Goal: Information Seeking & Learning: Learn about a topic

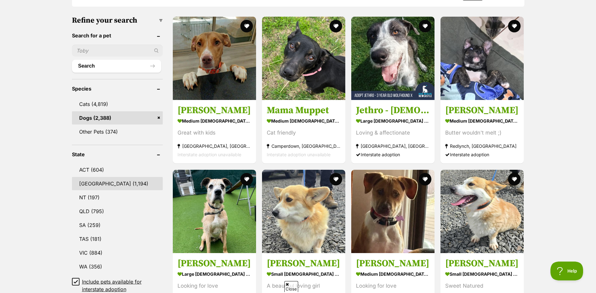
click at [119, 182] on link "NSW (1,194)" at bounding box center [117, 183] width 91 height 13
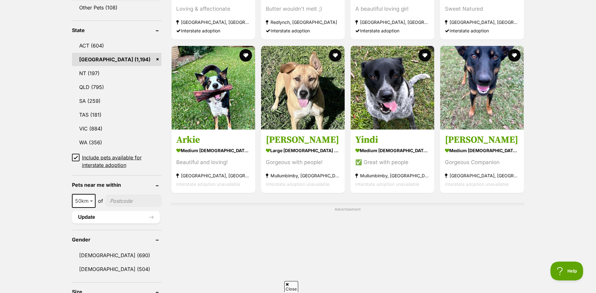
scroll to position [314, 0]
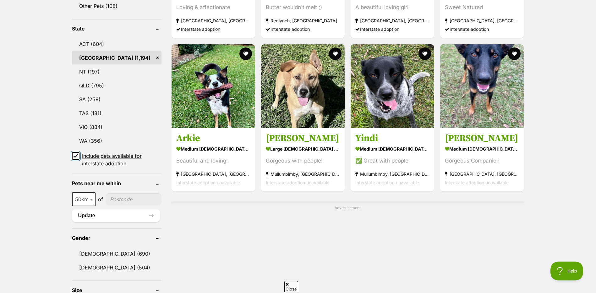
click at [78, 152] on input "Include pets available for interstate adoption" at bounding box center [76, 156] width 8 height 8
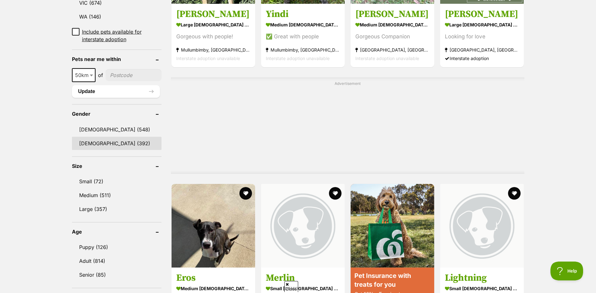
scroll to position [440, 0]
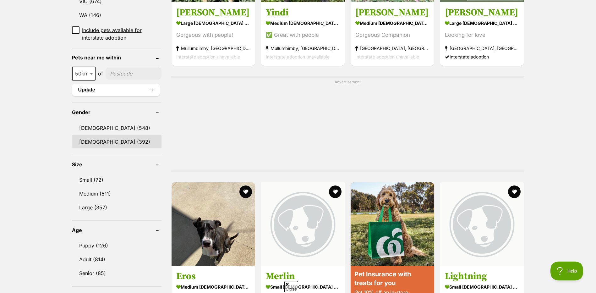
click at [86, 135] on link "[DEMOGRAPHIC_DATA] (392)" at bounding box center [116, 141] width 89 height 13
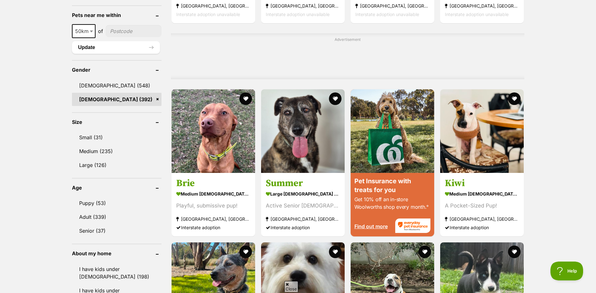
scroll to position [502, 0]
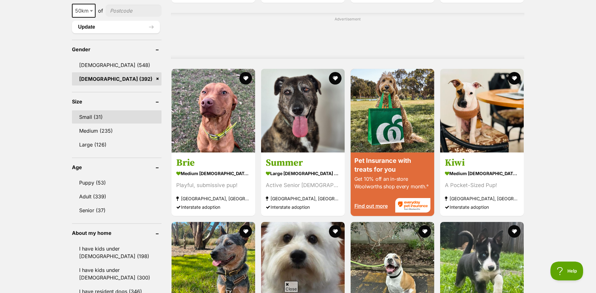
click at [94, 110] on link "Small (31)" at bounding box center [116, 116] width 89 height 13
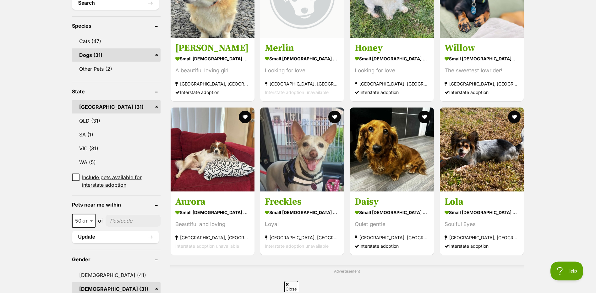
scroll to position [283, 0]
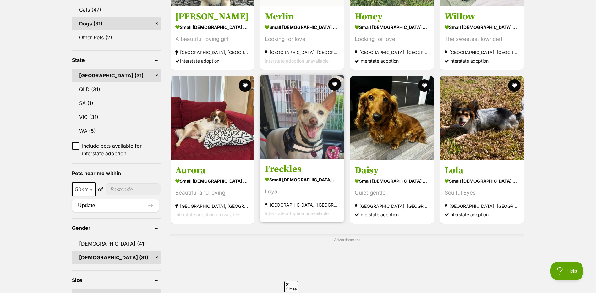
click at [330, 135] on img at bounding box center [302, 117] width 84 height 84
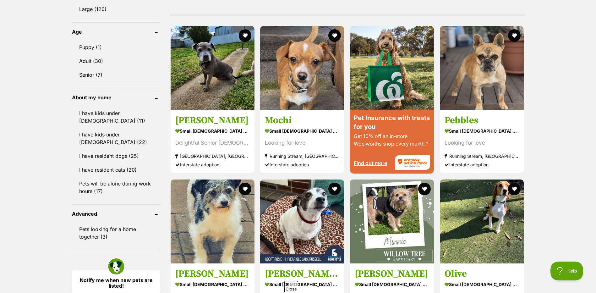
scroll to position [597, 0]
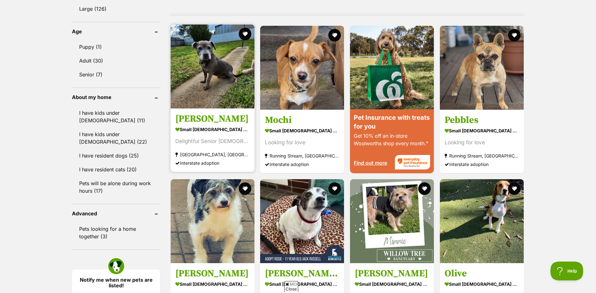
click at [247, 96] on img at bounding box center [212, 66] width 84 height 84
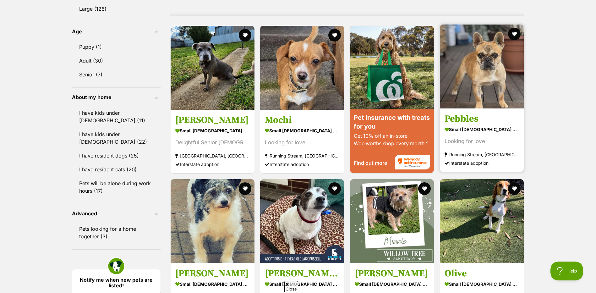
click at [490, 66] on img at bounding box center [482, 66] width 84 height 84
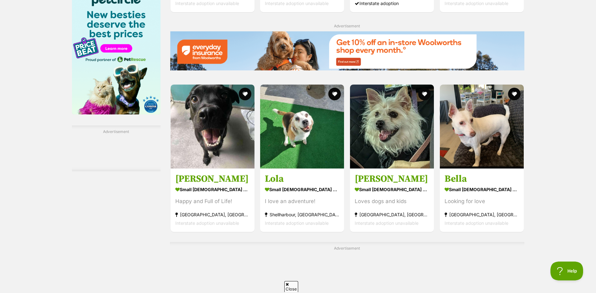
scroll to position [942, 0]
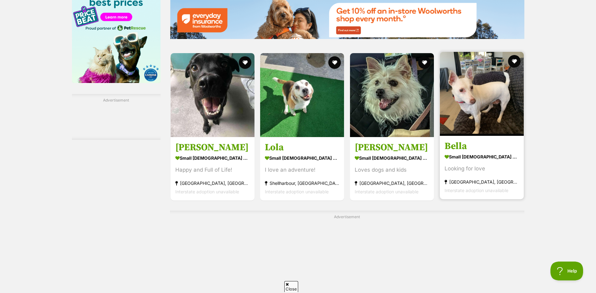
click at [488, 105] on img at bounding box center [482, 94] width 84 height 84
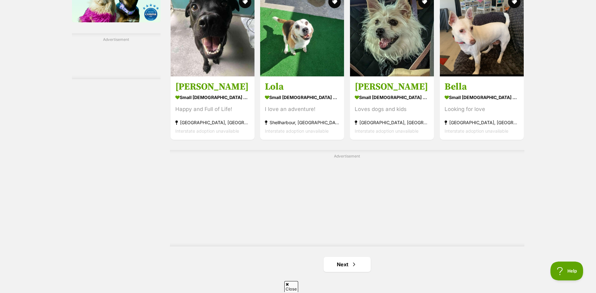
scroll to position [1162, 0]
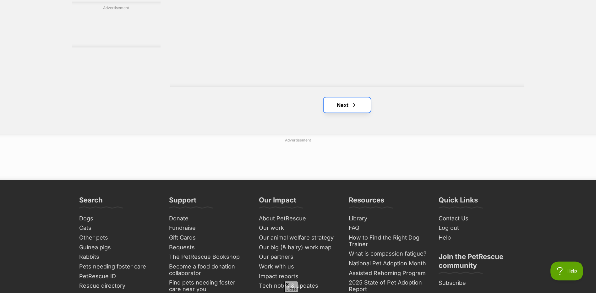
click at [349, 109] on link "Next" at bounding box center [346, 104] width 47 height 15
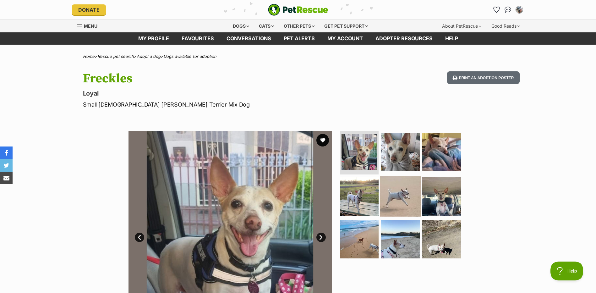
click at [397, 195] on img at bounding box center [400, 196] width 41 height 41
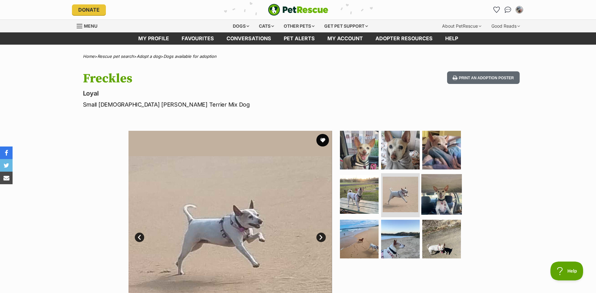
click at [446, 196] on img at bounding box center [441, 194] width 41 height 41
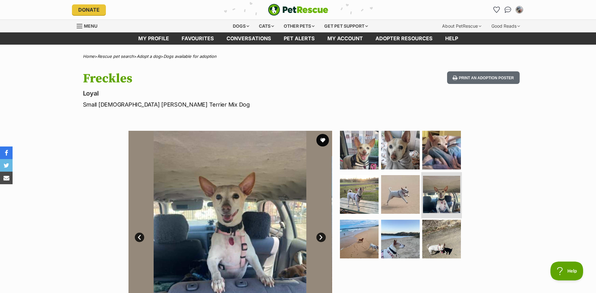
scroll to position [31, 0]
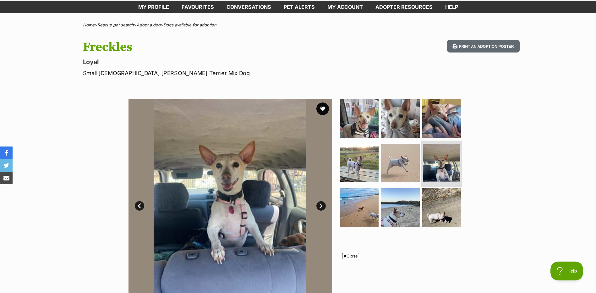
click at [446, 196] on img at bounding box center [441, 207] width 39 height 39
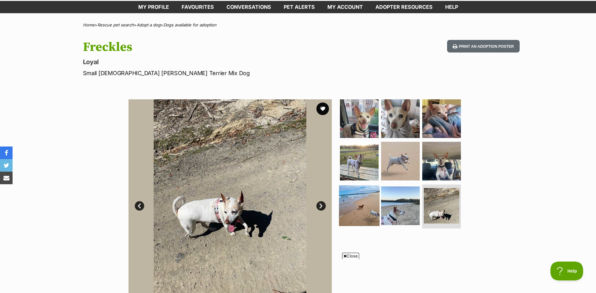
click at [356, 202] on img at bounding box center [359, 205] width 41 height 41
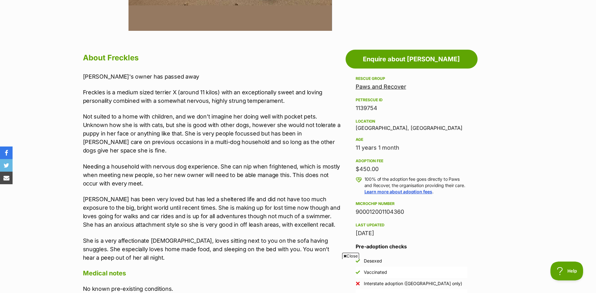
scroll to position [345, 0]
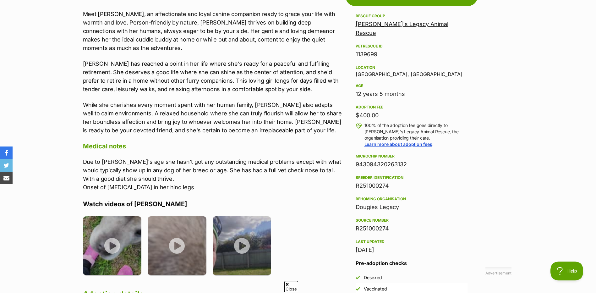
scroll to position [377, 0]
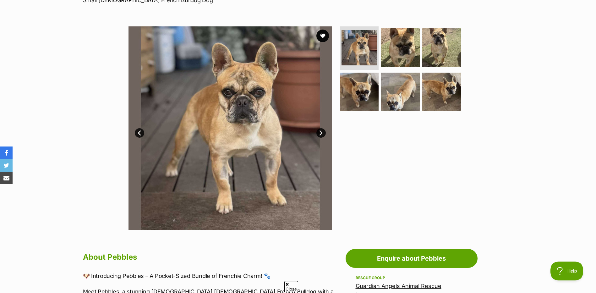
scroll to position [94, 0]
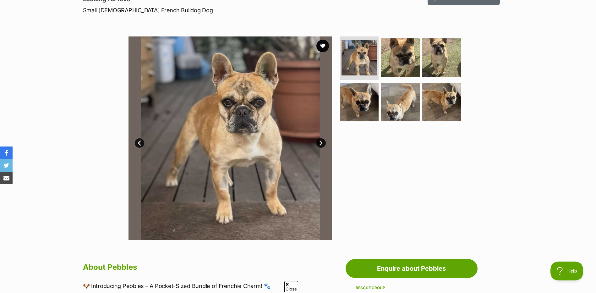
click at [322, 141] on link "Next" at bounding box center [320, 142] width 9 height 9
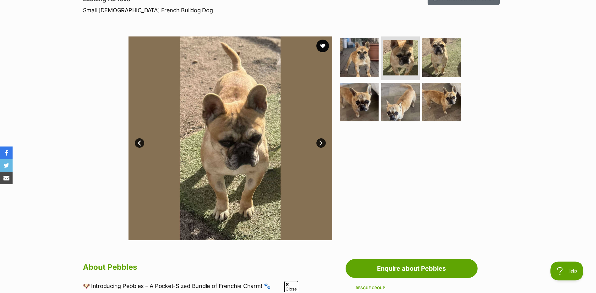
click at [322, 141] on link "Next" at bounding box center [320, 142] width 9 height 9
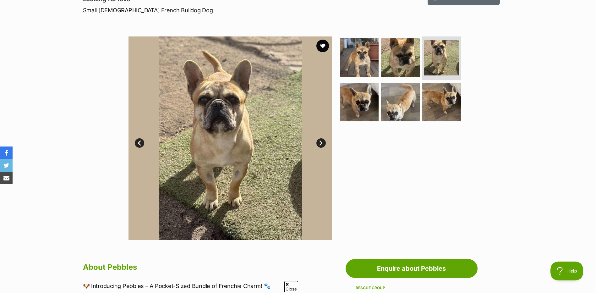
click at [322, 141] on link "Next" at bounding box center [320, 142] width 9 height 9
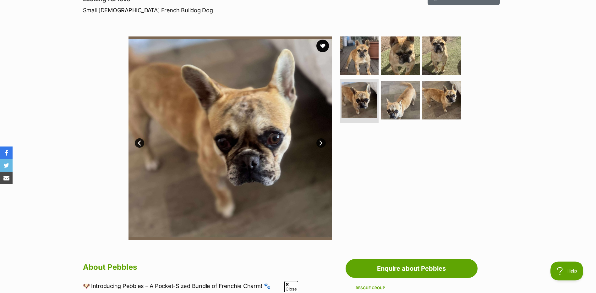
scroll to position [0, 0]
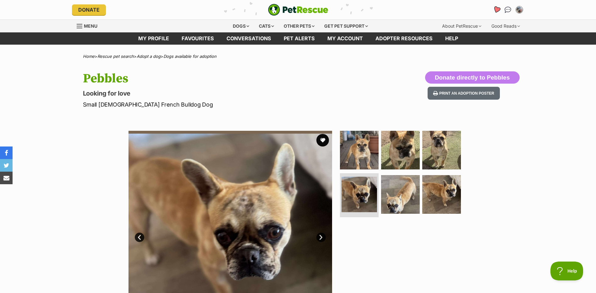
click at [497, 7] on icon "Favourites" at bounding box center [496, 9] width 8 height 7
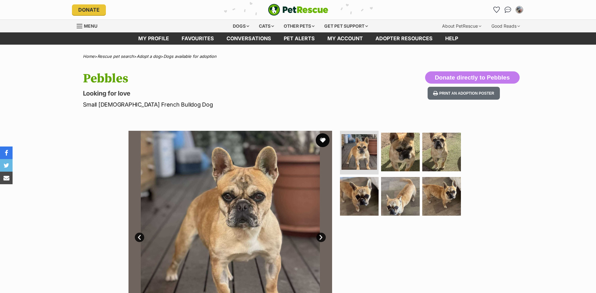
click at [324, 138] on button "favourite" at bounding box center [323, 140] width 14 height 14
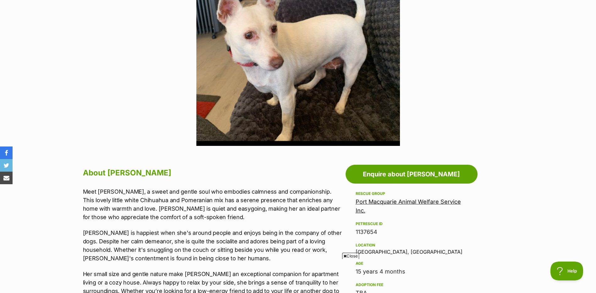
scroll to position [283, 0]
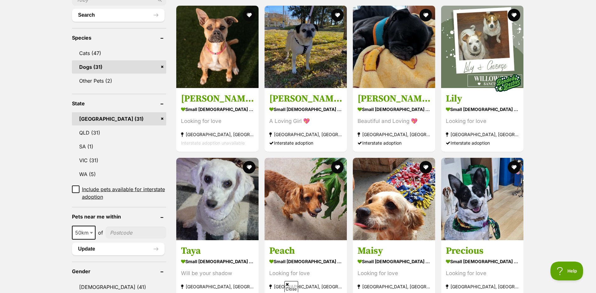
scroll to position [251, 0]
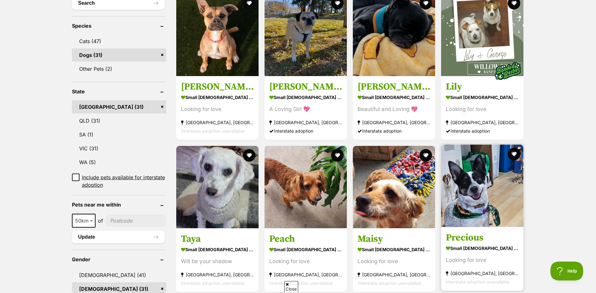
click at [497, 203] on img at bounding box center [482, 185] width 82 height 82
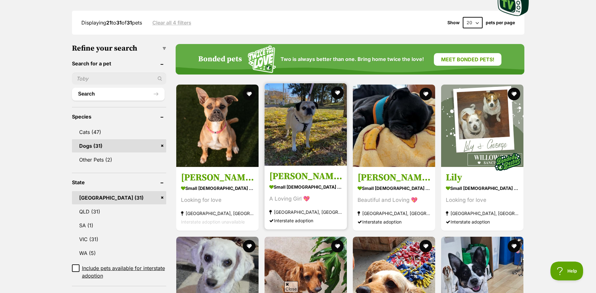
scroll to position [157, 0]
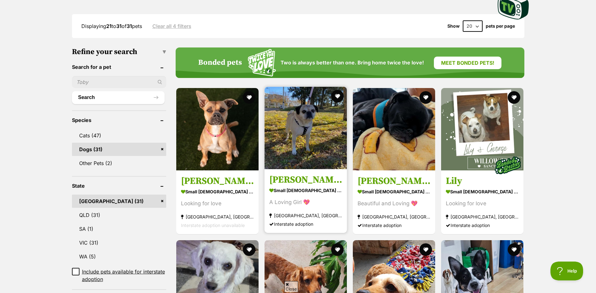
click at [304, 128] on img at bounding box center [305, 128] width 82 height 82
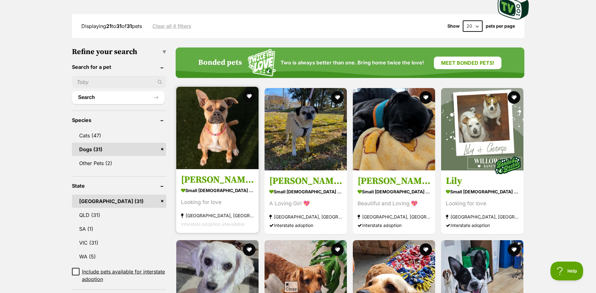
click at [213, 152] on img at bounding box center [217, 128] width 82 height 82
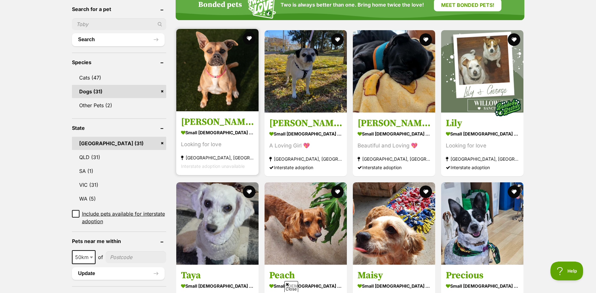
scroll to position [220, 0]
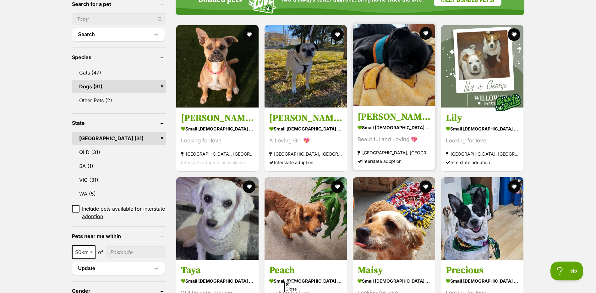
click at [362, 68] on img at bounding box center [394, 65] width 82 height 82
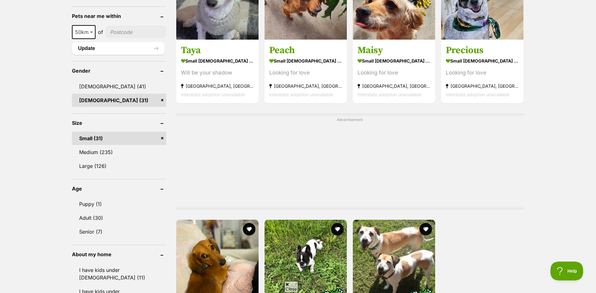
scroll to position [565, 0]
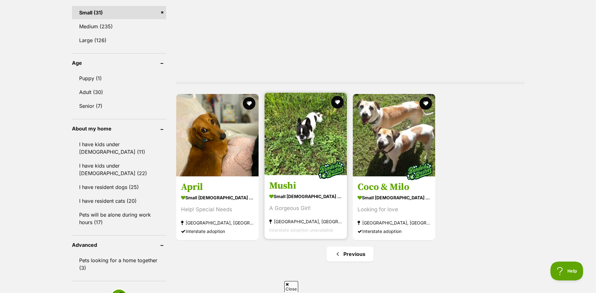
click at [321, 143] on img at bounding box center [305, 134] width 82 height 82
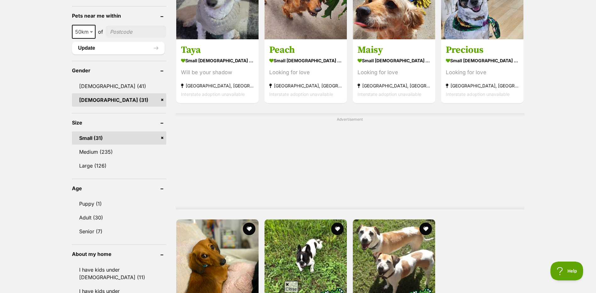
scroll to position [440, 0]
click at [99, 152] on link "Medium (235)" at bounding box center [119, 151] width 94 height 13
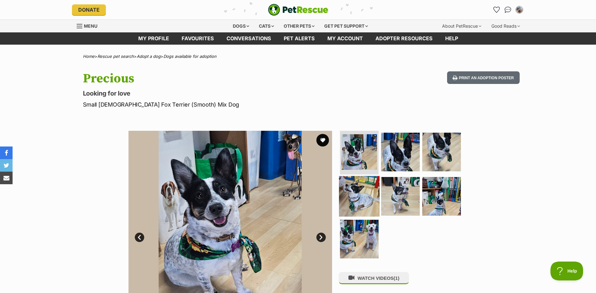
click at [363, 192] on img at bounding box center [359, 196] width 41 height 41
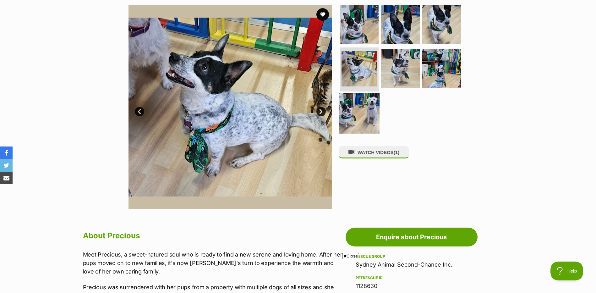
click at [361, 102] on img at bounding box center [359, 113] width 41 height 41
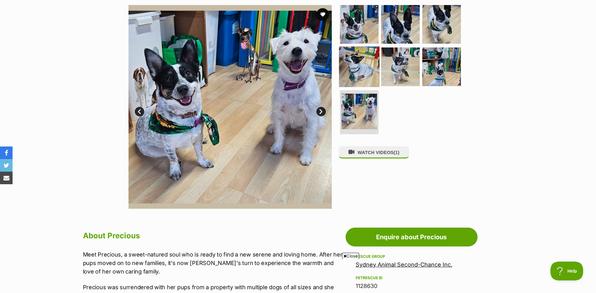
click at [359, 78] on img at bounding box center [359, 66] width 41 height 41
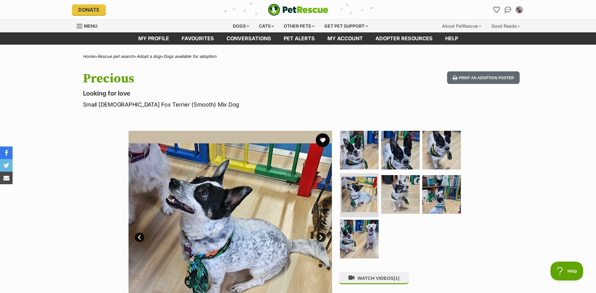
click at [326, 140] on button "favourite" at bounding box center [323, 140] width 14 height 14
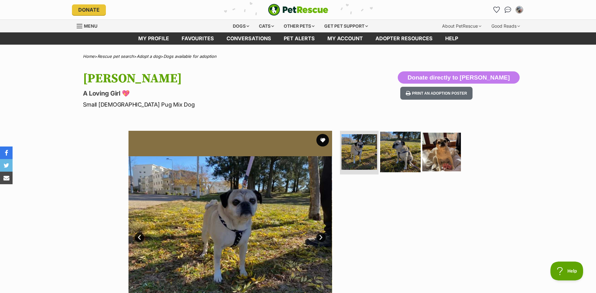
click at [394, 157] on img at bounding box center [400, 151] width 41 height 41
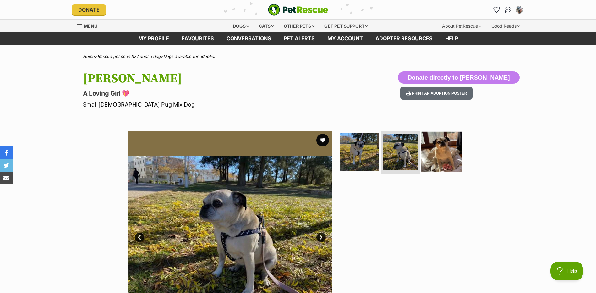
click at [436, 155] on img at bounding box center [441, 151] width 41 height 41
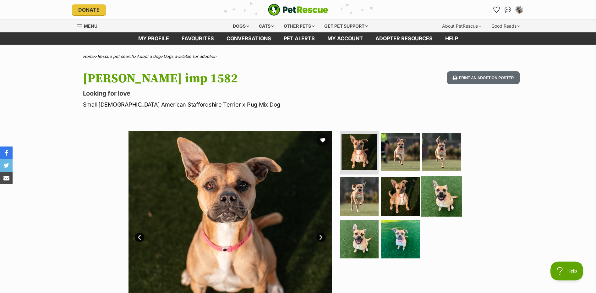
click at [438, 196] on img at bounding box center [441, 196] width 41 height 41
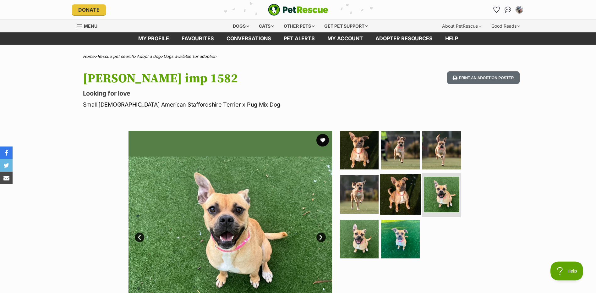
click at [402, 196] on img at bounding box center [400, 194] width 41 height 41
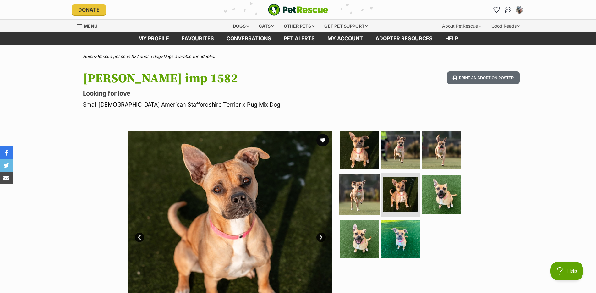
click at [362, 190] on img at bounding box center [359, 194] width 41 height 41
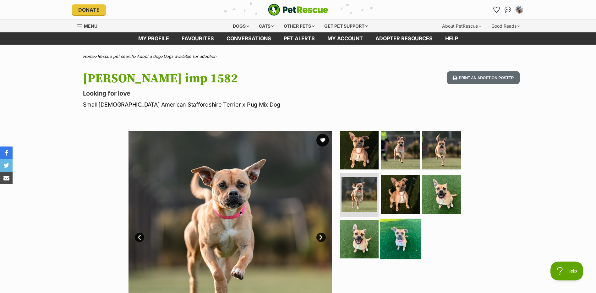
click at [387, 242] on img at bounding box center [400, 239] width 41 height 41
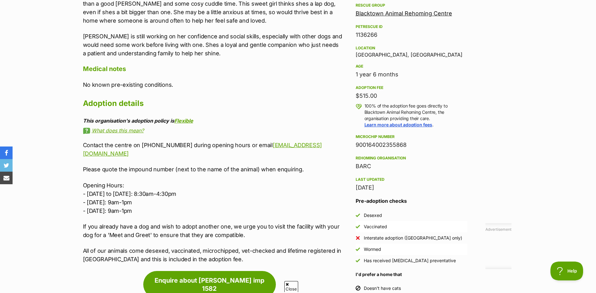
scroll to position [377, 0]
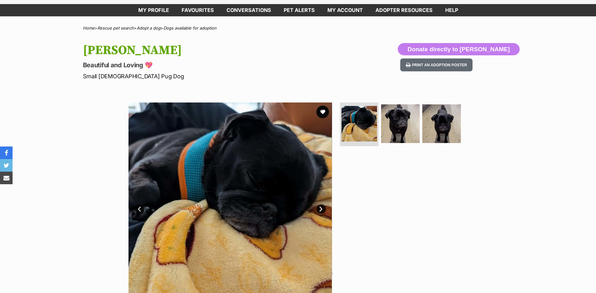
scroll to position [31, 0]
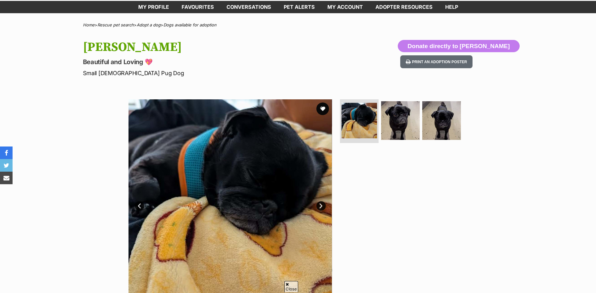
click at [387, 96] on section "Available 1 of 3 images 1 of 3 images 1 of 3 images Next Prev 1 2 3" at bounding box center [298, 196] width 358 height 213
click at [396, 117] on img at bounding box center [400, 120] width 41 height 41
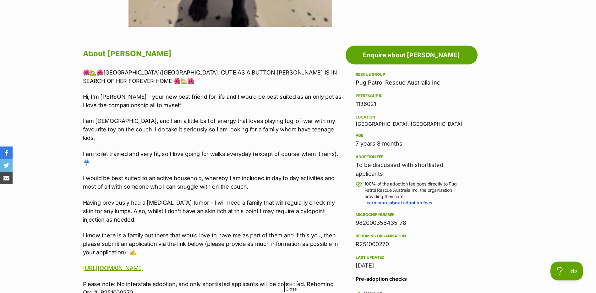
scroll to position [314, 0]
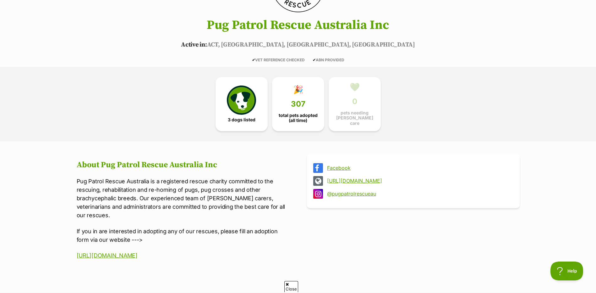
scroll to position [157, 0]
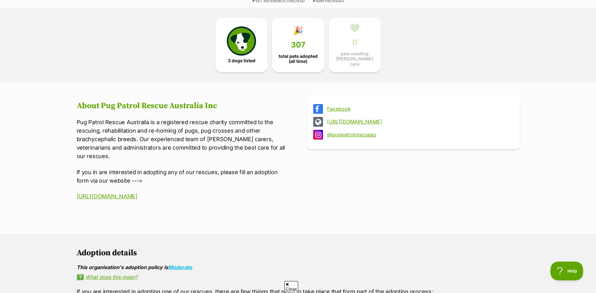
click at [377, 119] on link "[URL][DOMAIN_NAME]" at bounding box center [419, 122] width 184 height 6
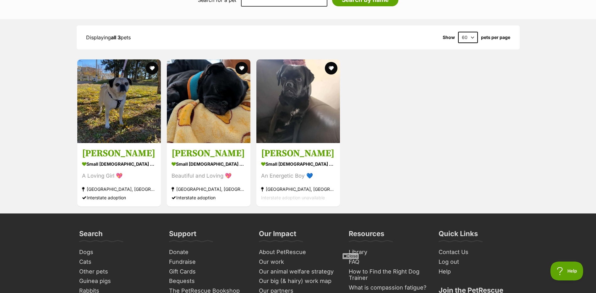
scroll to position [597, 0]
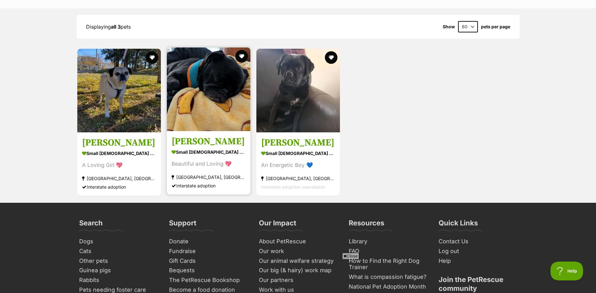
click at [238, 70] on img at bounding box center [209, 89] width 84 height 84
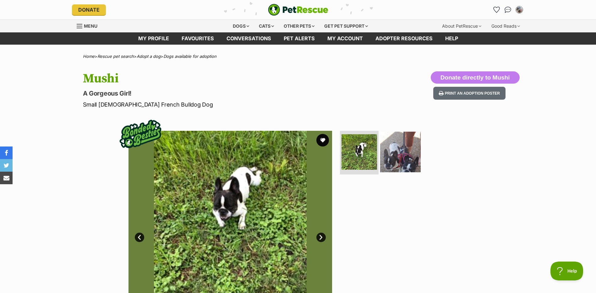
click at [392, 154] on img at bounding box center [400, 151] width 41 height 41
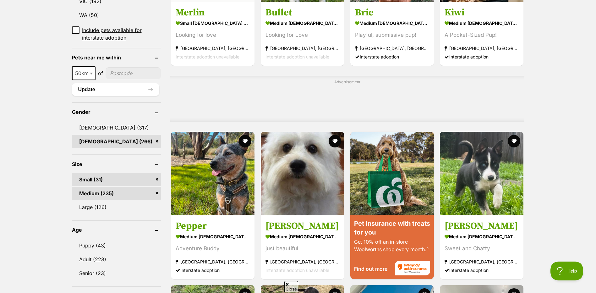
click at [155, 178] on link "Small (31)" at bounding box center [116, 179] width 89 height 13
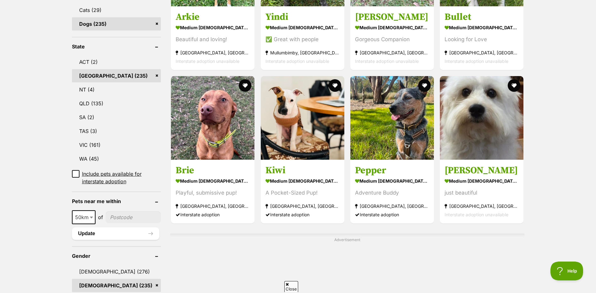
scroll to position [283, 0]
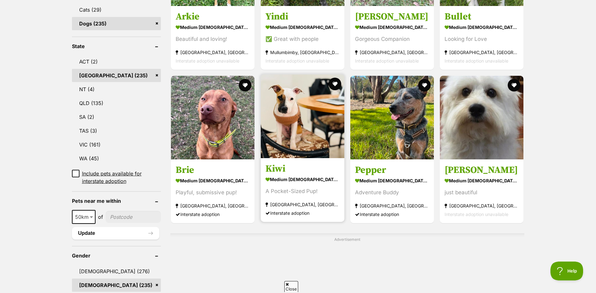
click at [323, 111] on img at bounding box center [303, 116] width 84 height 84
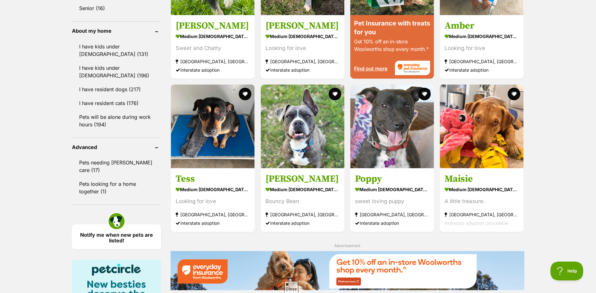
scroll to position [691, 0]
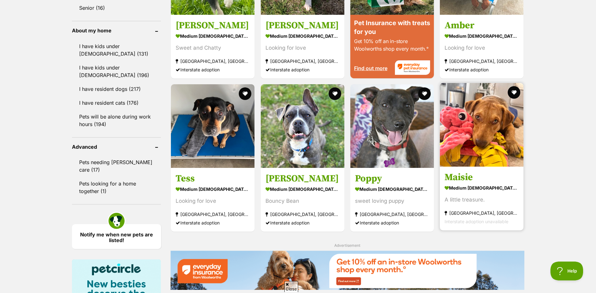
click at [511, 138] on img at bounding box center [482, 125] width 84 height 84
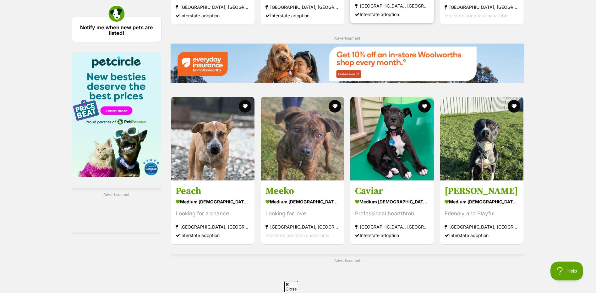
scroll to position [942, 0]
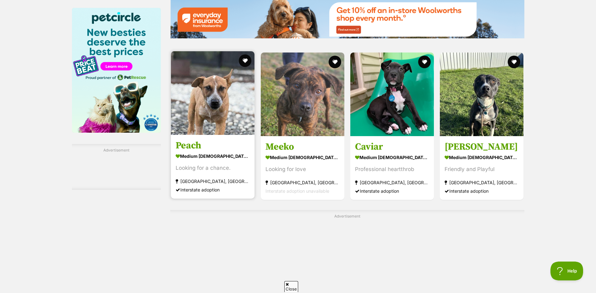
click at [238, 100] on img at bounding box center [213, 93] width 84 height 84
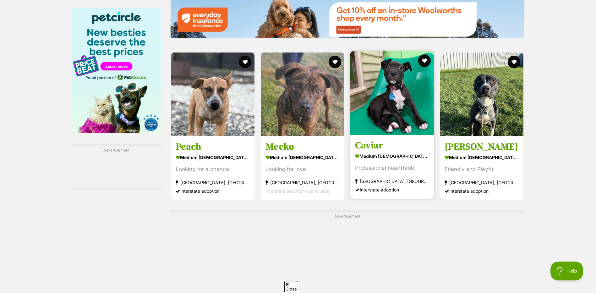
click at [373, 92] on img at bounding box center [392, 93] width 84 height 84
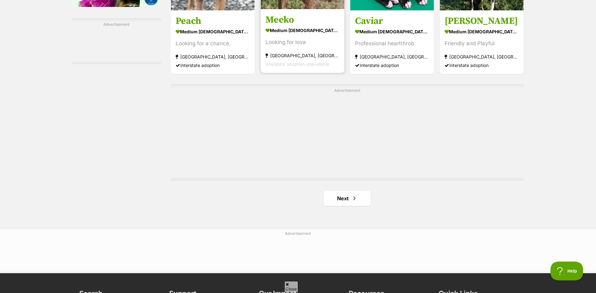
scroll to position [1099, 0]
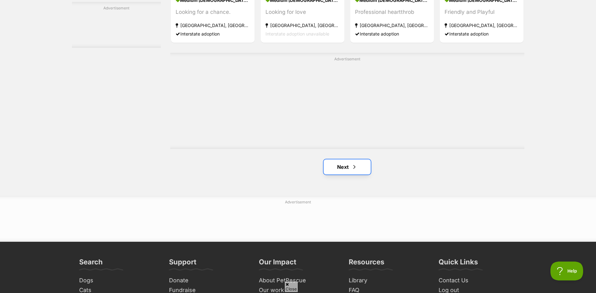
click at [345, 174] on link "Next" at bounding box center [346, 166] width 47 height 15
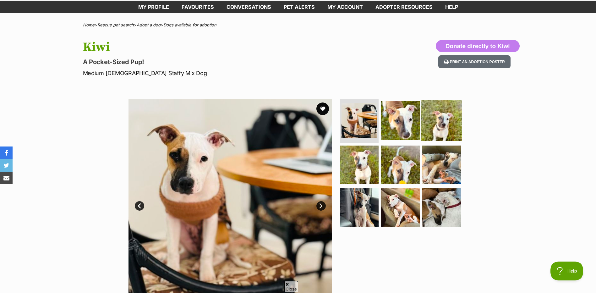
click at [429, 128] on img at bounding box center [441, 120] width 41 height 41
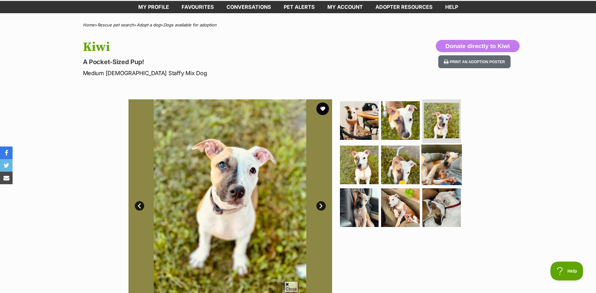
click at [430, 175] on img at bounding box center [441, 164] width 41 height 41
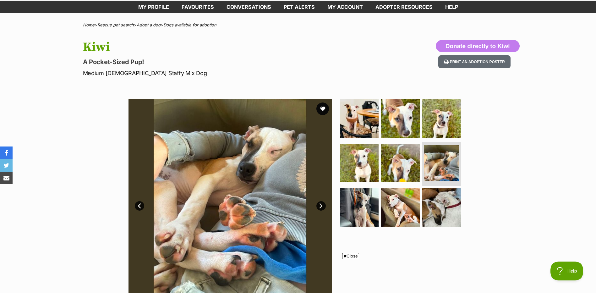
click at [433, 235] on div at bounding box center [402, 200] width 129 height 203
click at [431, 218] on img at bounding box center [441, 207] width 41 height 41
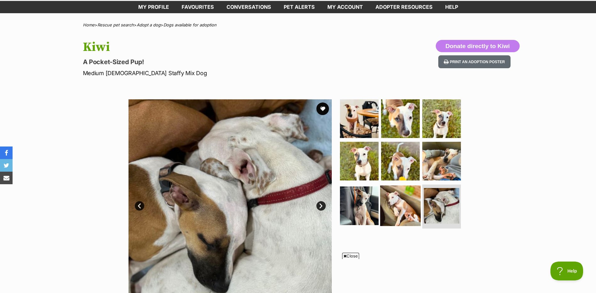
click at [392, 203] on img at bounding box center [400, 205] width 41 height 41
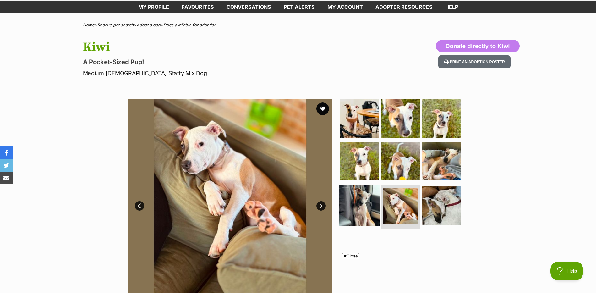
click at [345, 193] on img at bounding box center [359, 205] width 41 height 41
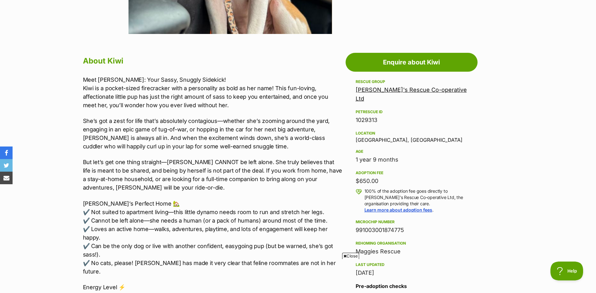
scroll to position [314, 0]
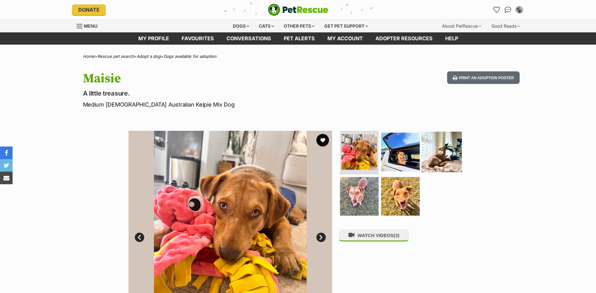
click at [446, 145] on img at bounding box center [441, 151] width 41 height 41
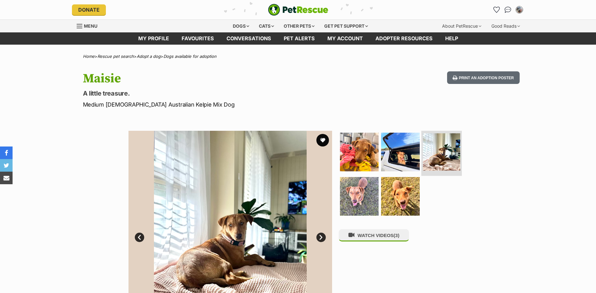
scroll to position [31, 0]
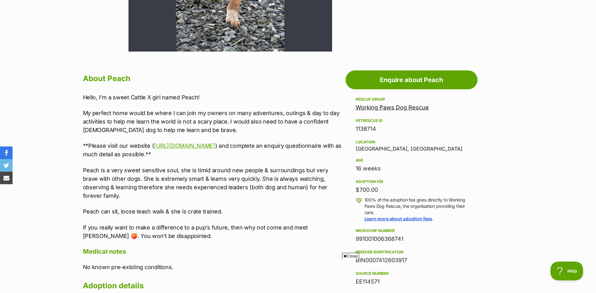
scroll to position [126, 0]
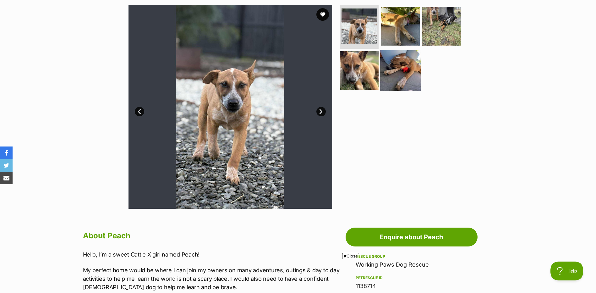
click at [391, 62] on img at bounding box center [400, 70] width 41 height 41
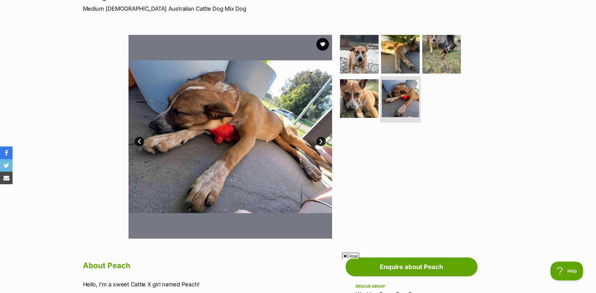
scroll to position [63, 0]
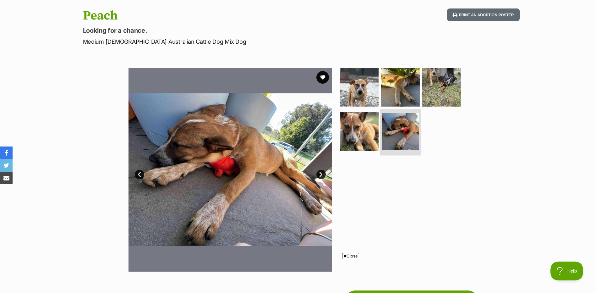
click at [392, 69] on img at bounding box center [400, 87] width 39 height 39
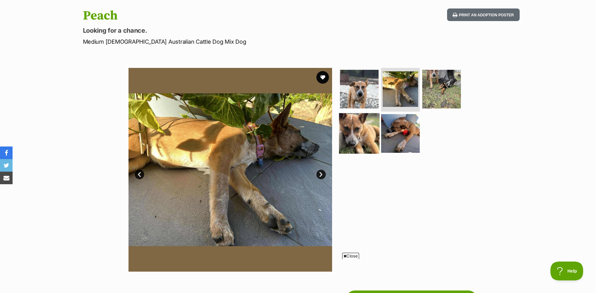
click at [371, 133] on img at bounding box center [359, 133] width 41 height 41
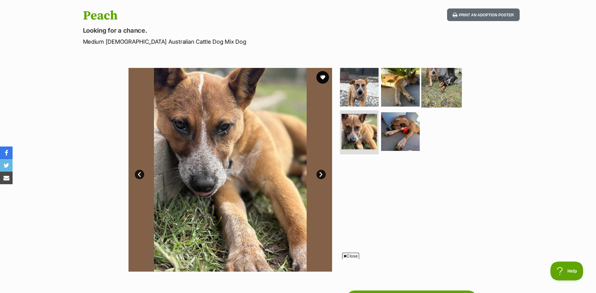
click at [435, 91] on img at bounding box center [441, 87] width 41 height 41
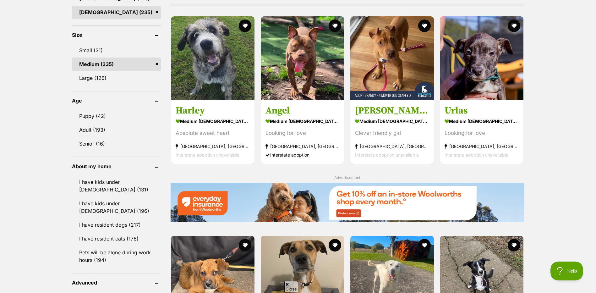
scroll to position [565, 0]
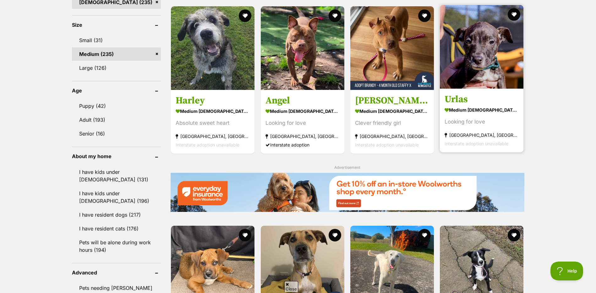
click at [466, 35] on img at bounding box center [482, 47] width 84 height 84
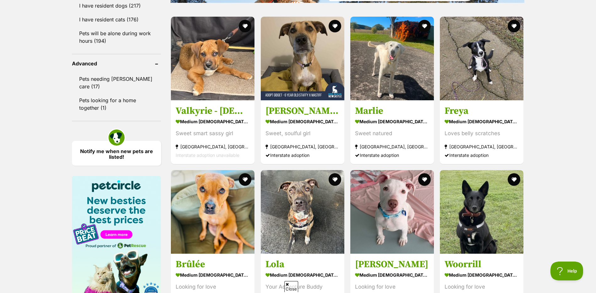
scroll to position [785, 0]
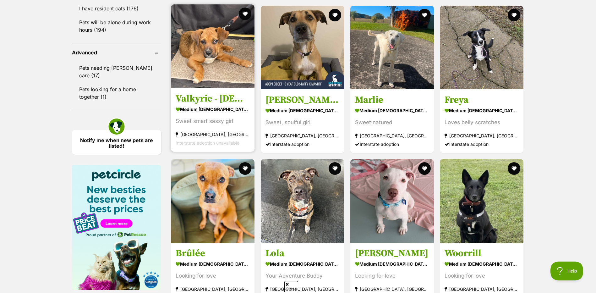
click at [191, 56] on img at bounding box center [213, 46] width 84 height 84
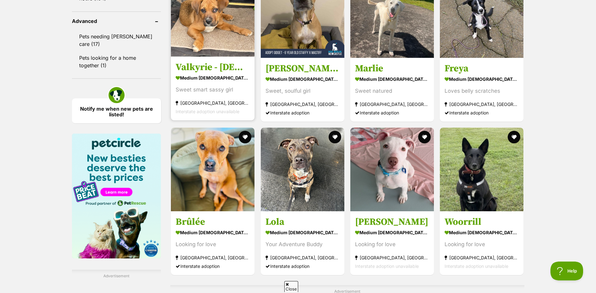
scroll to position [0, 0]
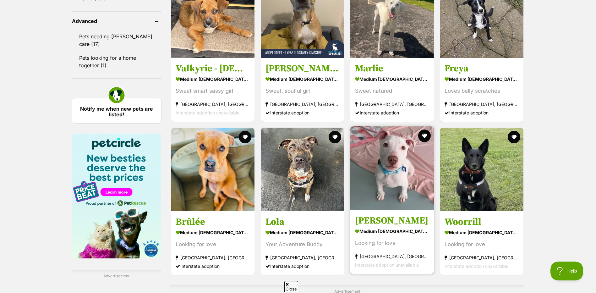
click at [392, 154] on img at bounding box center [392, 168] width 84 height 84
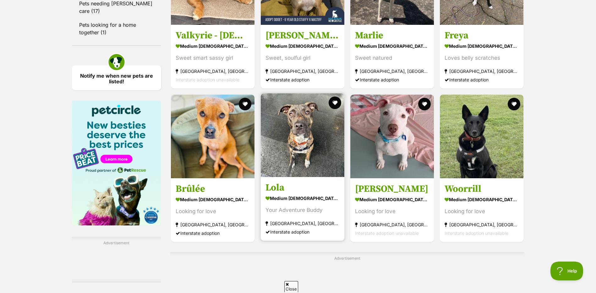
scroll to position [942, 0]
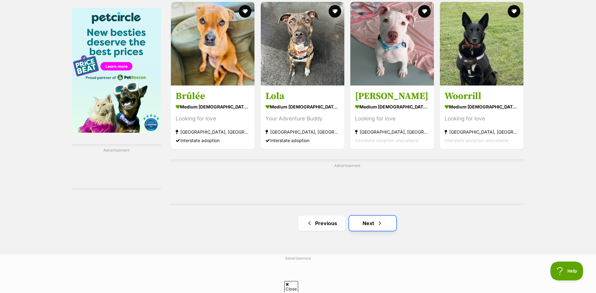
click at [352, 224] on link "Next" at bounding box center [372, 222] width 47 height 15
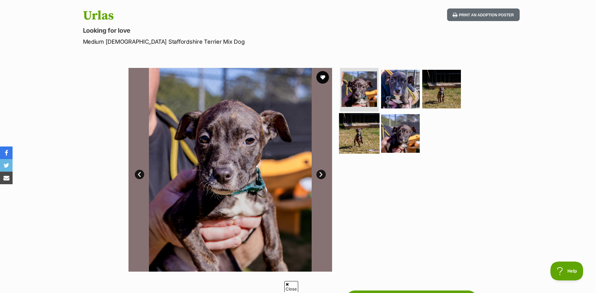
click at [359, 125] on img at bounding box center [359, 133] width 41 height 41
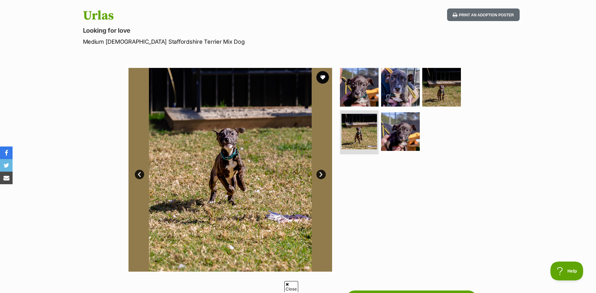
click at [379, 138] on ul at bounding box center [402, 112] width 129 height 89
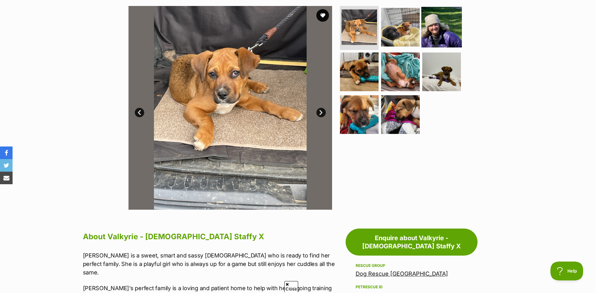
click at [450, 35] on img at bounding box center [441, 27] width 41 height 41
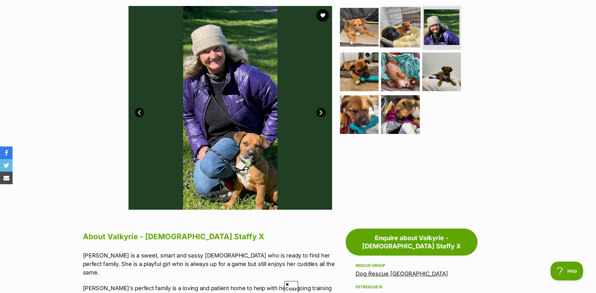
click at [404, 29] on img at bounding box center [400, 27] width 41 height 41
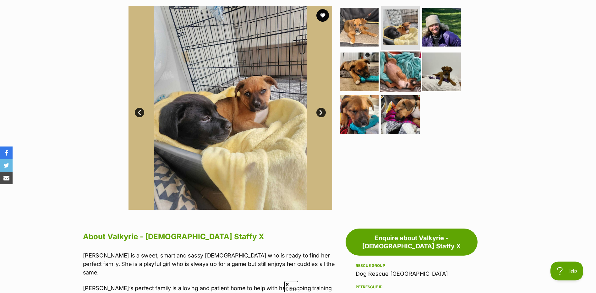
click at [401, 61] on img at bounding box center [400, 71] width 41 height 41
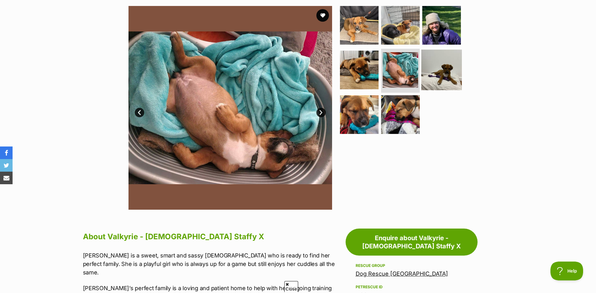
click at [456, 71] on img at bounding box center [441, 70] width 41 height 41
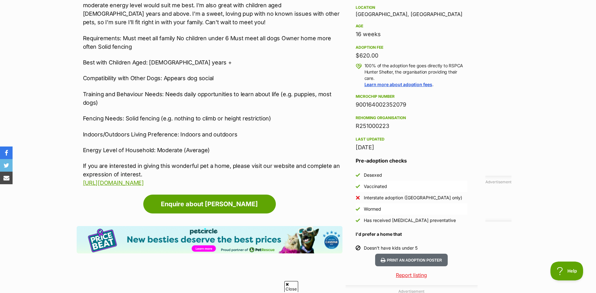
scroll to position [126, 0]
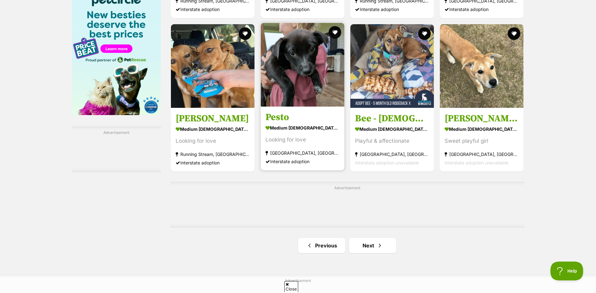
scroll to position [973, 0]
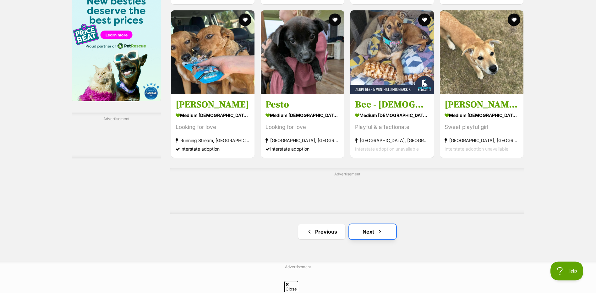
click at [367, 236] on link "Next" at bounding box center [372, 231] width 47 height 15
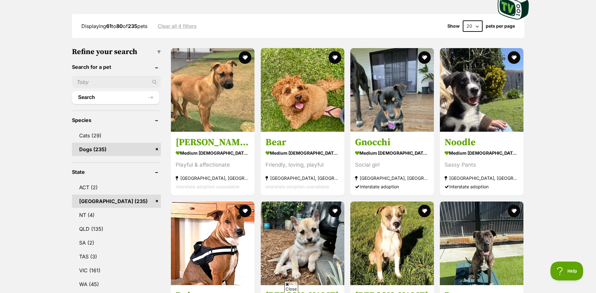
scroll to position [188, 0]
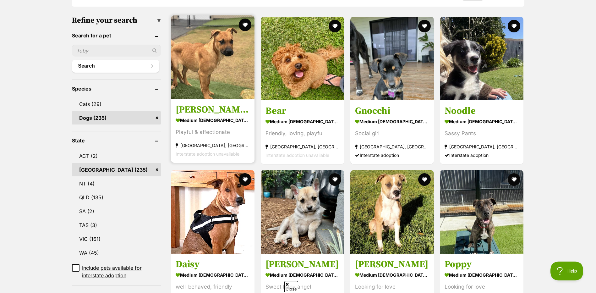
click at [247, 64] on img at bounding box center [213, 57] width 84 height 84
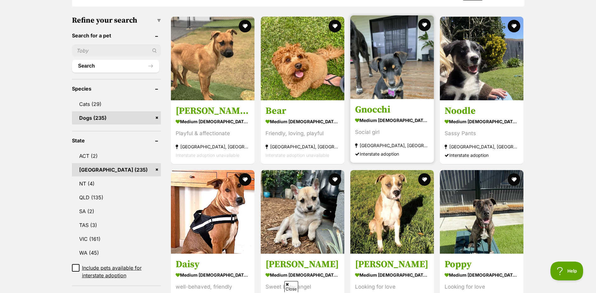
click at [377, 71] on img at bounding box center [392, 57] width 84 height 84
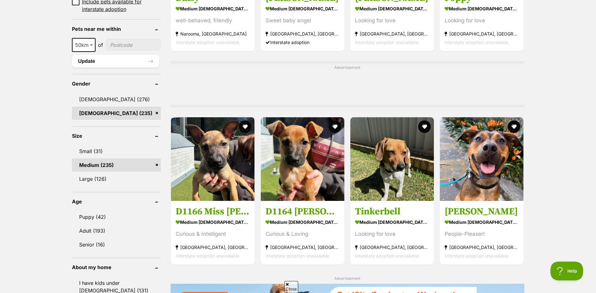
scroll to position [471, 0]
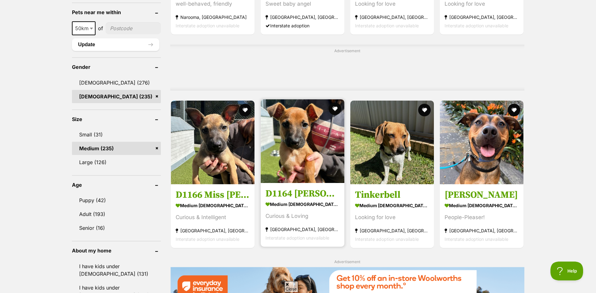
click at [311, 135] on img at bounding box center [303, 141] width 84 height 84
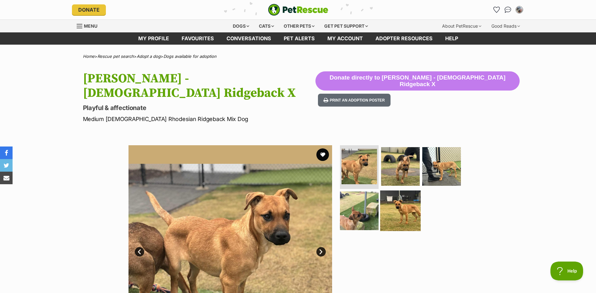
click at [397, 203] on img at bounding box center [400, 210] width 41 height 41
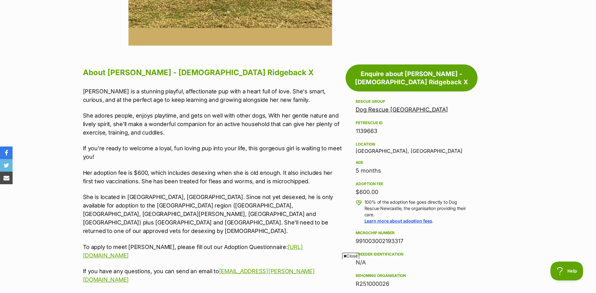
scroll to position [314, 0]
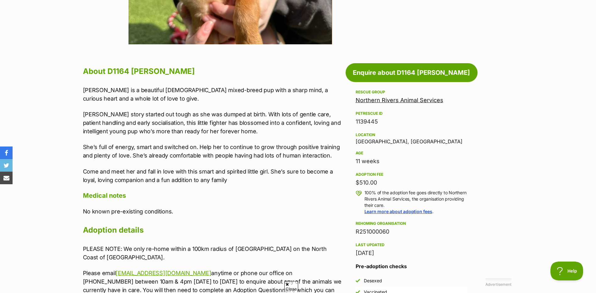
scroll to position [283, 0]
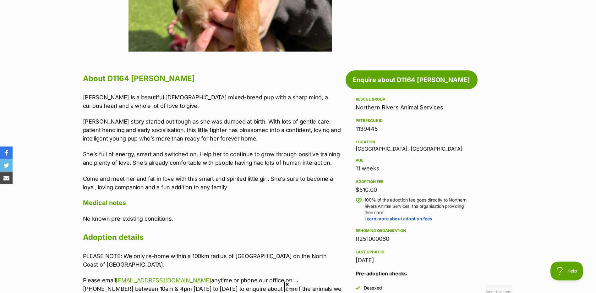
click at [373, 105] on link "Northern Rivers Animal Services" at bounding box center [399, 107] width 88 height 7
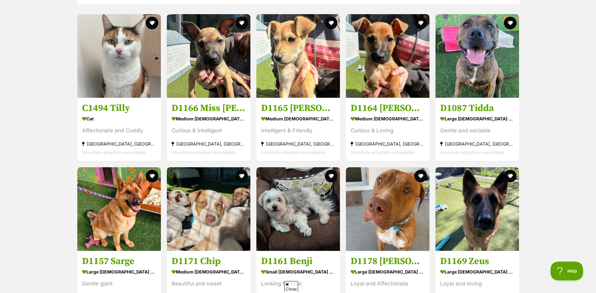
scroll to position [659, 0]
